Goal: Consume media (video, audio): Consume media (video, audio)

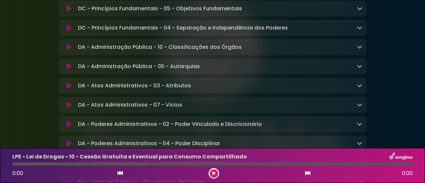
scroll to position [531, 0]
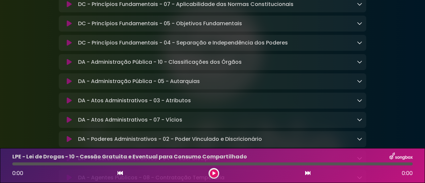
click at [360, 64] on icon at bounding box center [359, 61] width 5 height 5
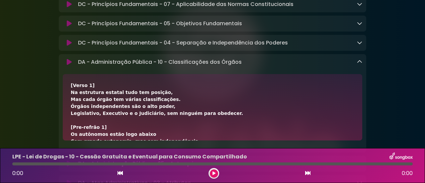
click at [68, 65] on icon at bounding box center [69, 62] width 5 height 7
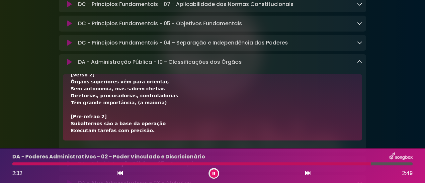
scroll to position [133, 0]
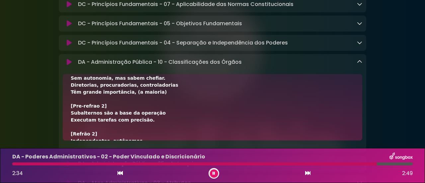
click at [360, 64] on icon at bounding box center [359, 61] width 5 height 5
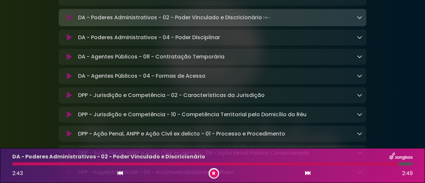
scroll to position [664, 0]
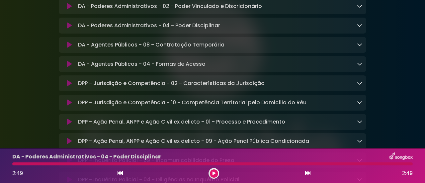
click at [359, 86] on icon at bounding box center [359, 82] width 5 height 5
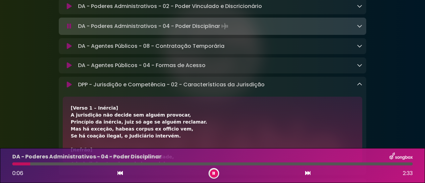
click at [359, 87] on icon at bounding box center [359, 84] width 5 height 5
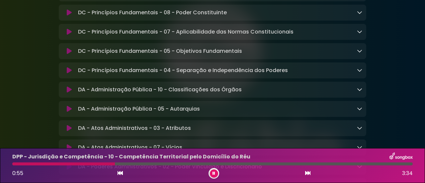
scroll to position [537, 0]
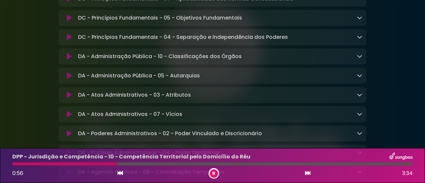
click at [68, 60] on icon at bounding box center [69, 56] width 5 height 7
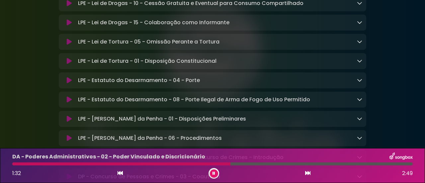
scroll to position [72, 0]
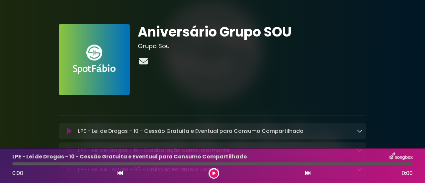
click at [145, 60] on icon at bounding box center [143, 61] width 11 height 9
click at [327, 81] on div "Aniversário Grupo SOU Grupo Sou" at bounding box center [252, 59] width 237 height 71
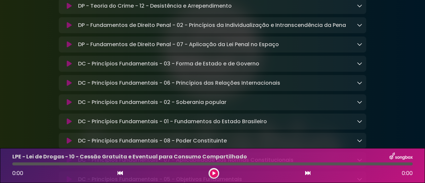
scroll to position [365, 0]
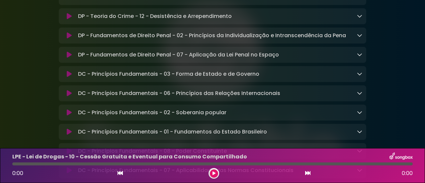
click at [65, 77] on button at bounding box center [69, 74] width 13 height 7
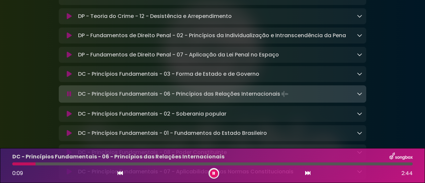
click at [216, 172] on button at bounding box center [214, 173] width 8 height 8
